Goal: Transaction & Acquisition: Purchase product/service

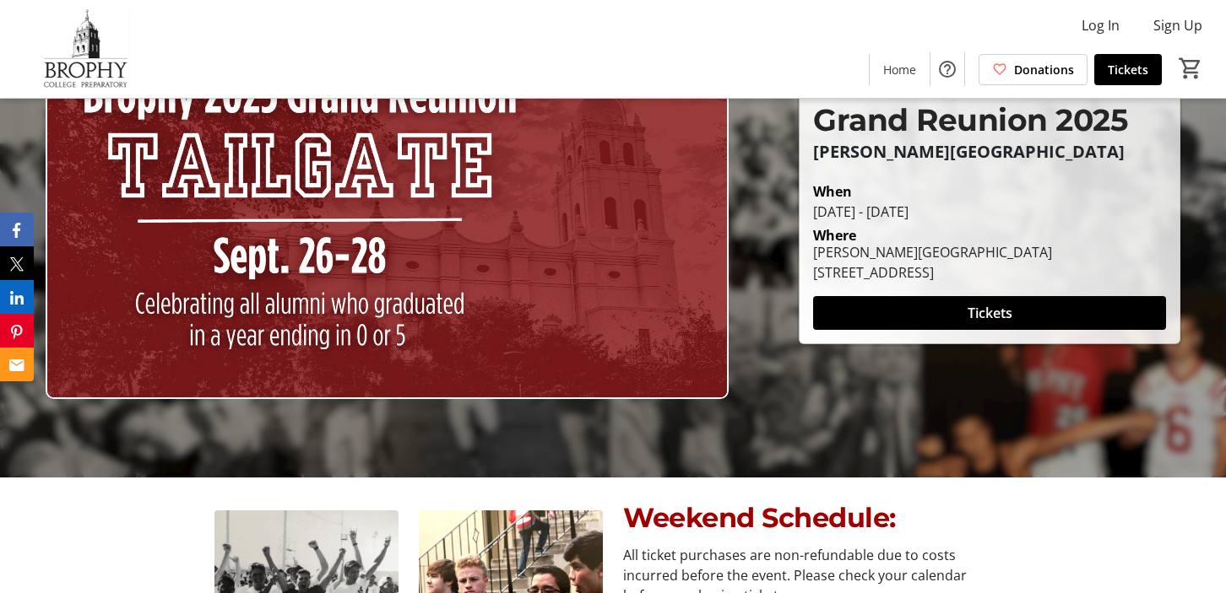
scroll to position [123, 0]
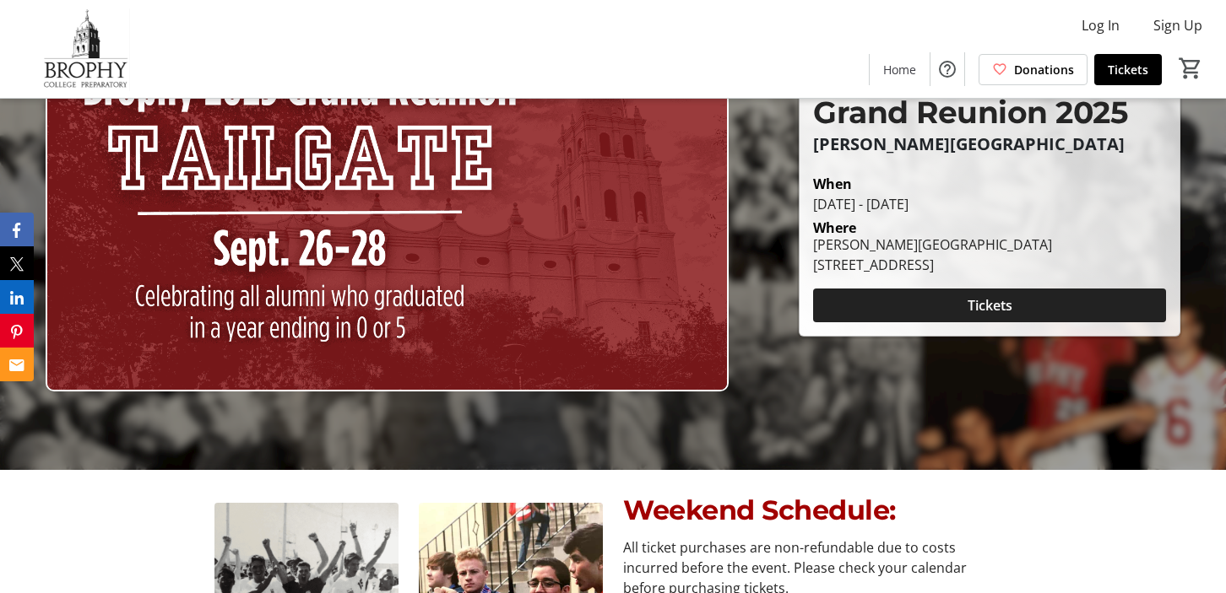
click at [950, 300] on span at bounding box center [989, 305] width 353 height 41
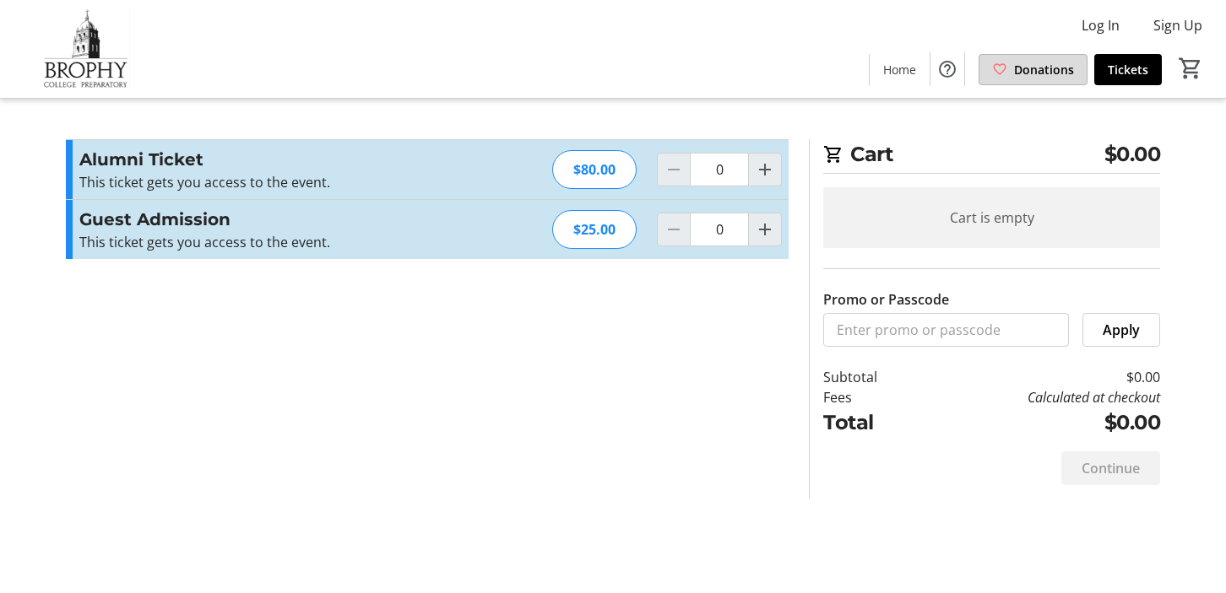
click at [1044, 72] on span "Donations" at bounding box center [1044, 70] width 60 height 18
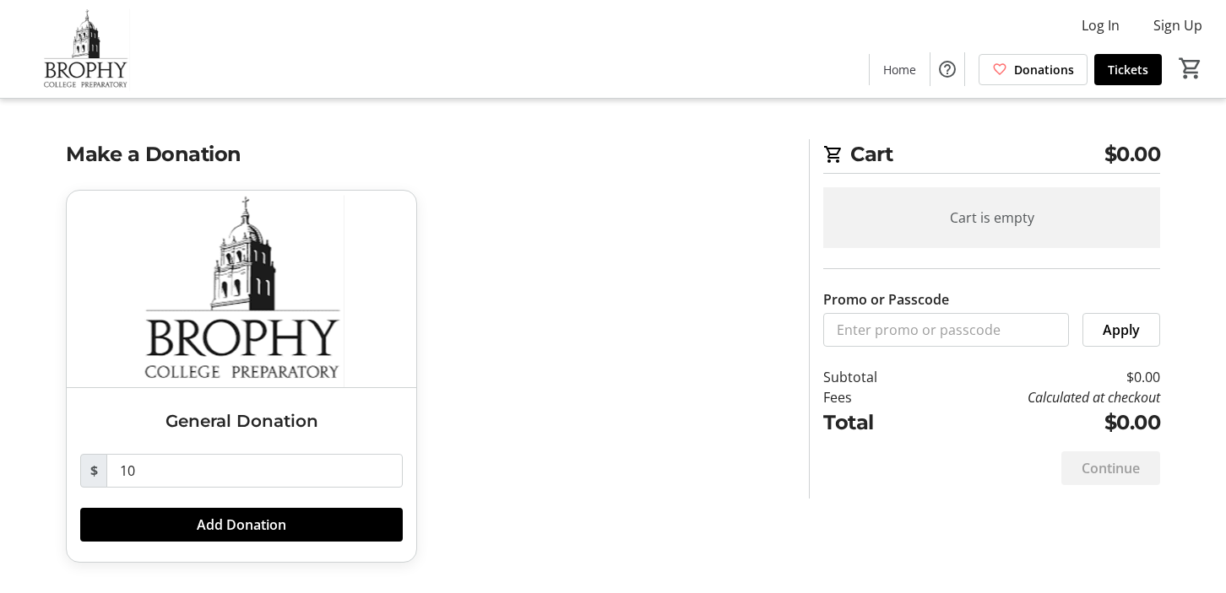
click at [1145, 65] on span "Tickets" at bounding box center [1127, 70] width 41 height 18
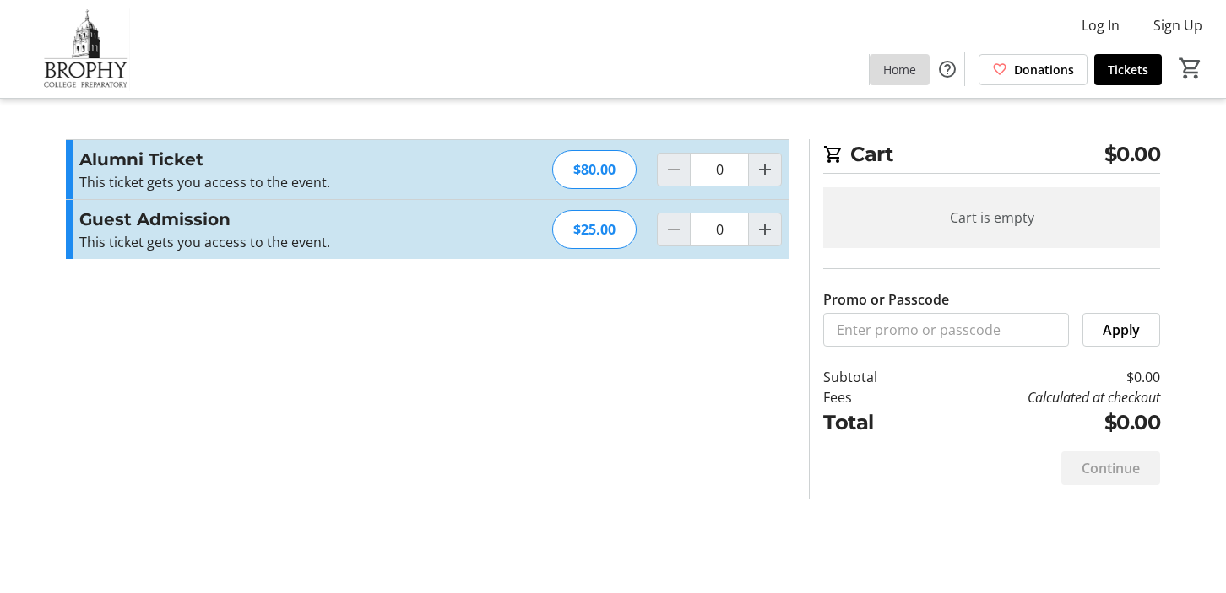
click at [896, 62] on span "Home" at bounding box center [899, 70] width 33 height 18
